Goal: Information Seeking & Learning: Learn about a topic

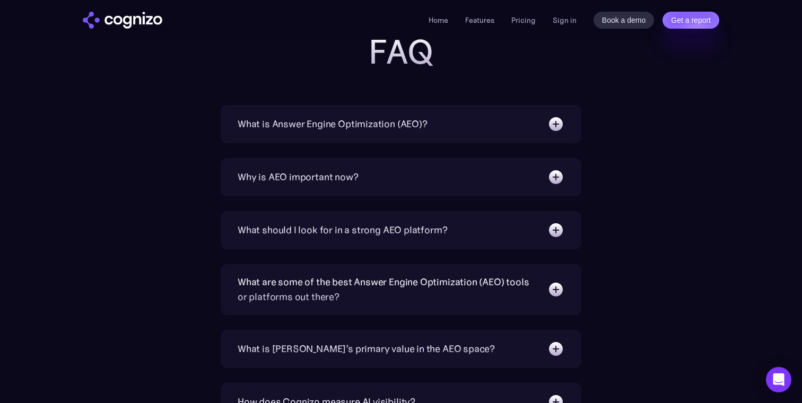
scroll to position [3623, 0]
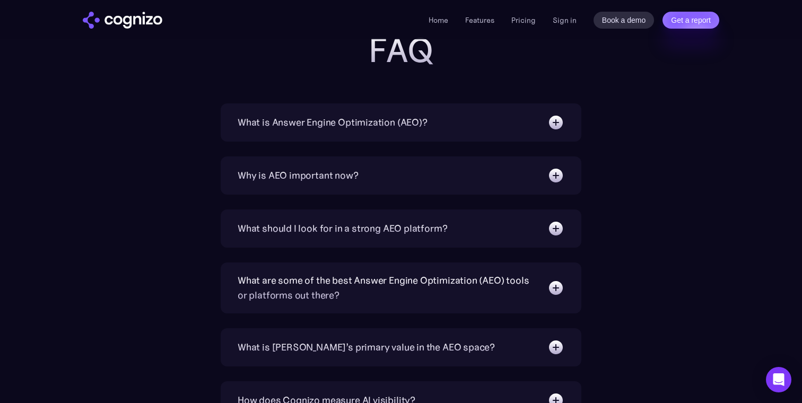
click at [535, 236] on div "What should I look for in a strong AEO platform?" at bounding box center [400, 228] width 327 height 17
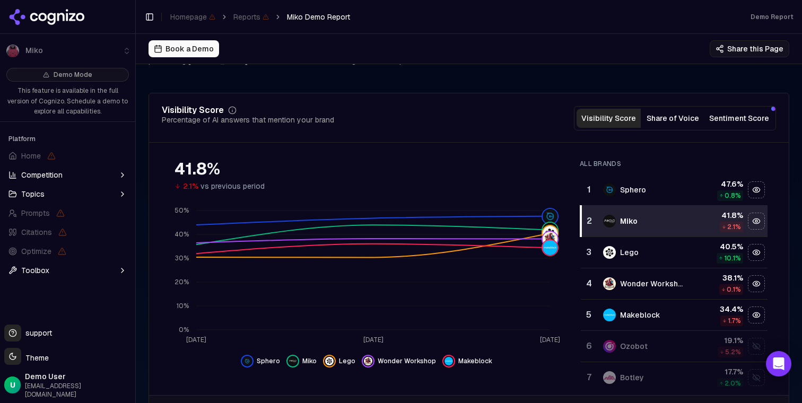
scroll to position [121, 0]
click at [618, 196] on div "[PERSON_NAME]" at bounding box center [609, 203] width 27 height 15
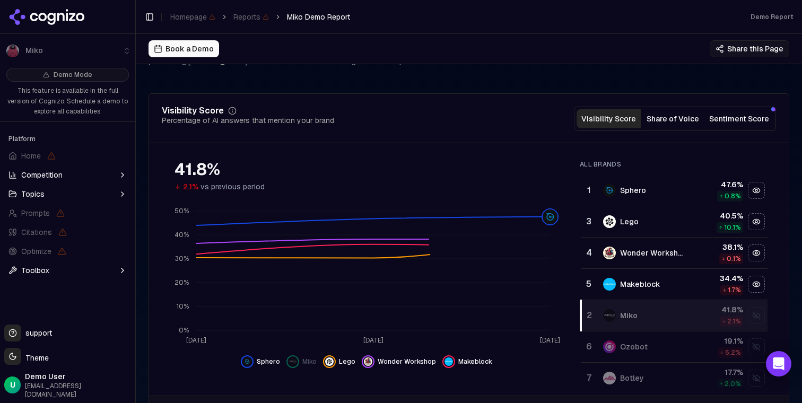
click at [672, 189] on div "Sphero" at bounding box center [645, 190] width 84 height 13
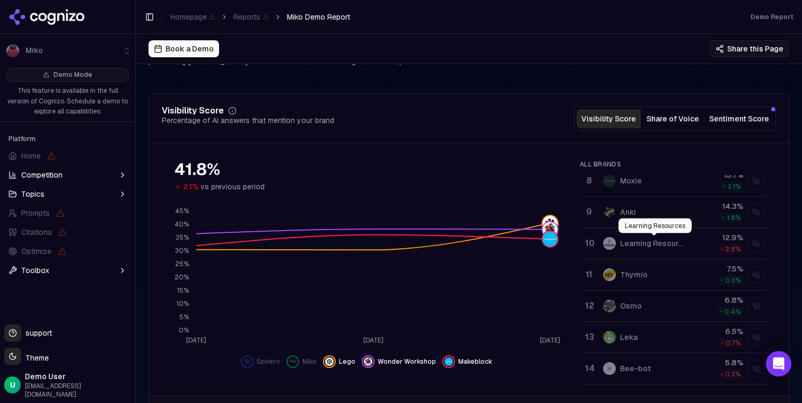
click at [638, 218] on div "Learning Resources Learning Resources" at bounding box center [654, 225] width 73 height 15
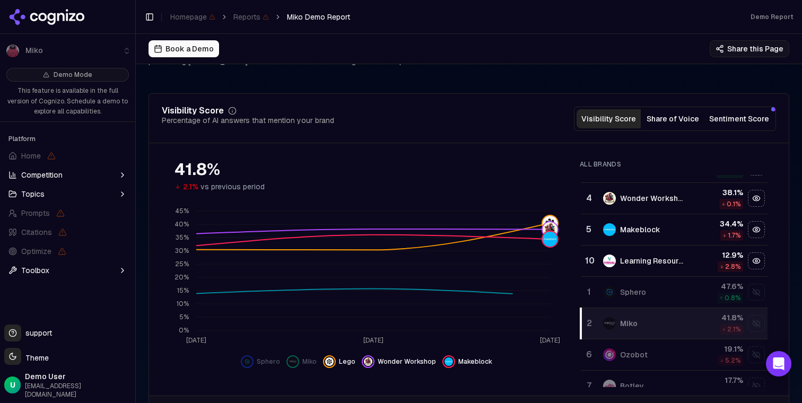
click at [643, 211] on td "Wonder Workshop" at bounding box center [644, 197] width 96 height 31
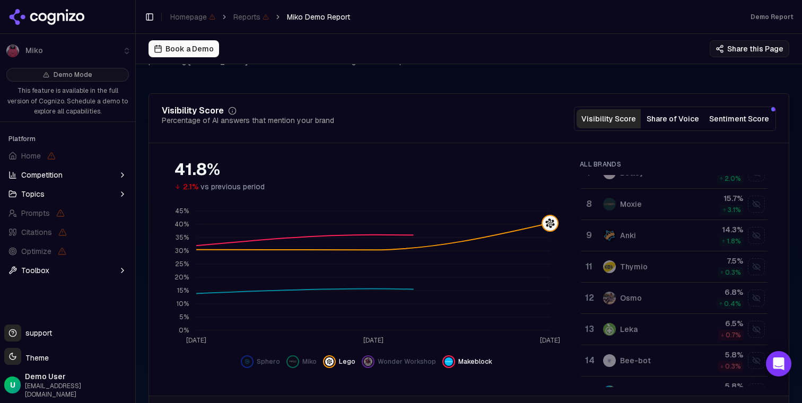
scroll to position [276, 0]
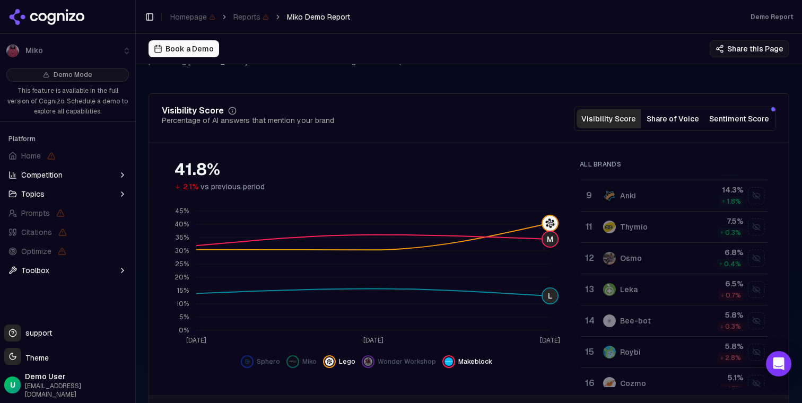
click at [649, 193] on div "Anki" at bounding box center [645, 195] width 84 height 13
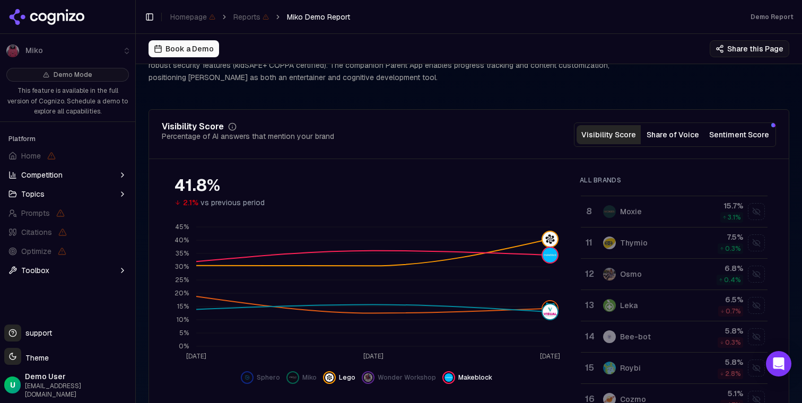
scroll to position [109, 0]
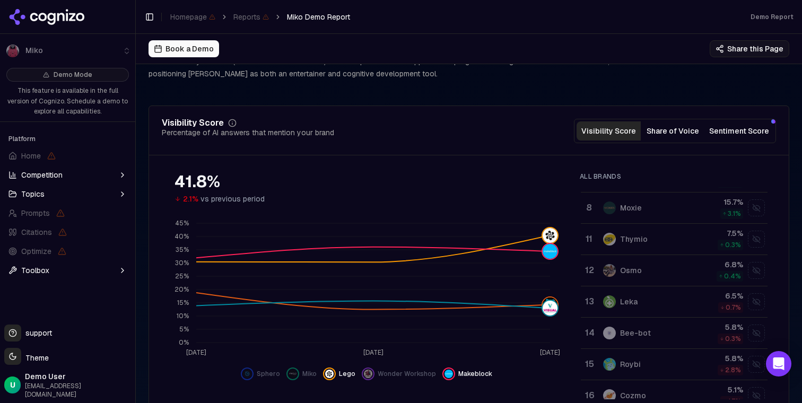
click at [663, 128] on button "Share of Voice" at bounding box center [672, 130] width 64 height 19
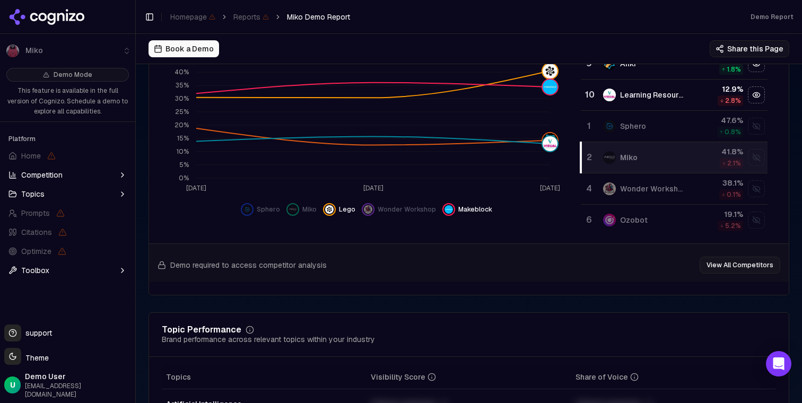
scroll to position [272, 0]
click at [296, 210] on img "Show miko data" at bounding box center [292, 210] width 8 height 8
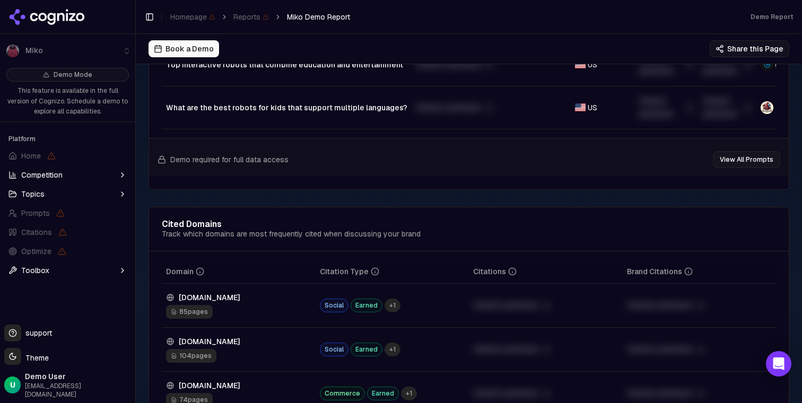
scroll to position [1145, 0]
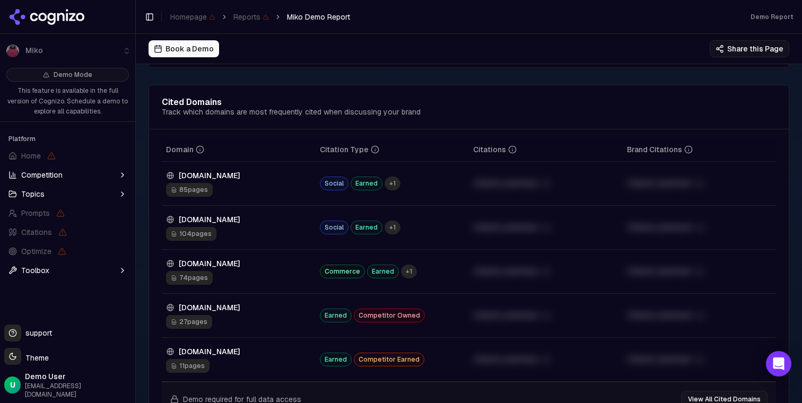
click at [124, 271] on icon "button" at bounding box center [122, 270] width 8 height 8
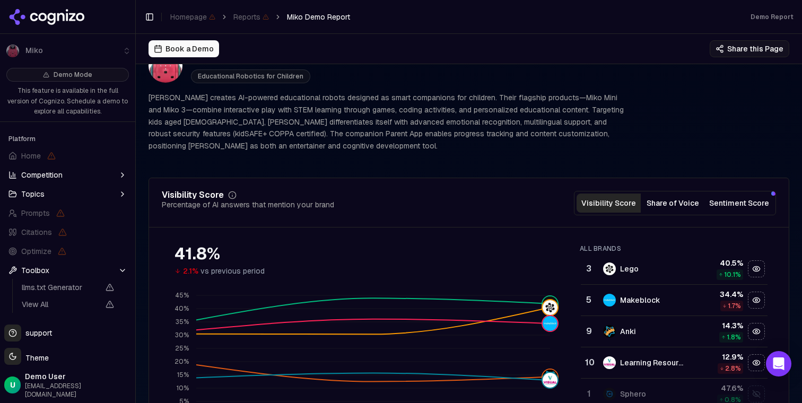
scroll to position [72, 0]
